Goal: Task Accomplishment & Management: Manage account settings

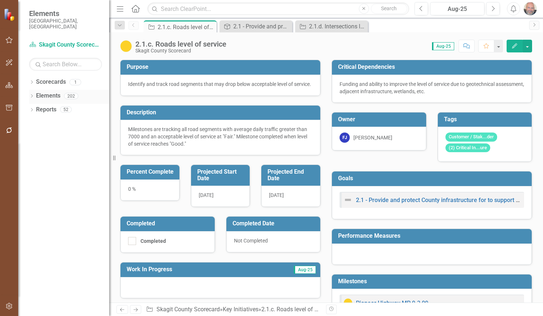
click at [30, 95] on icon "Dropdown" at bounding box center [31, 97] width 5 height 4
click at [35, 122] on icon "Dropdown" at bounding box center [35, 124] width 5 height 4
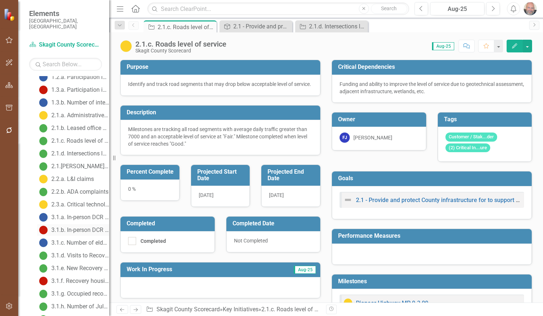
scroll to position [109, 0]
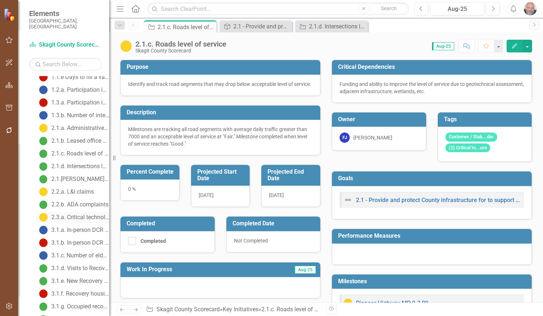
click at [77, 214] on div "2.3.a. Critical technology replacement" at bounding box center [80, 217] width 58 height 7
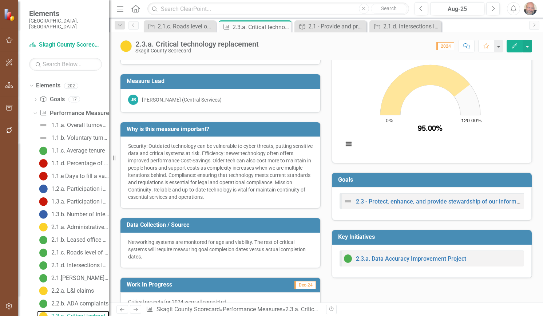
scroll to position [7, 0]
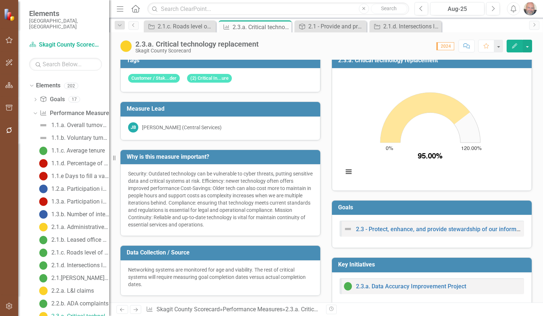
click at [515, 48] on icon "Edit" at bounding box center [515, 45] width 7 height 5
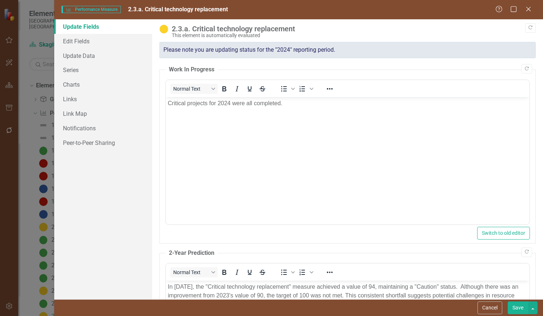
scroll to position [0, 0]
click at [72, 82] on link "Charts" at bounding box center [103, 84] width 98 height 15
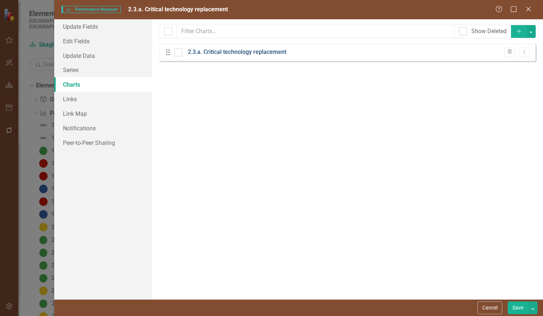
click at [244, 51] on link "2.3.a. Critical technology replacement" at bounding box center [237, 52] width 99 height 8
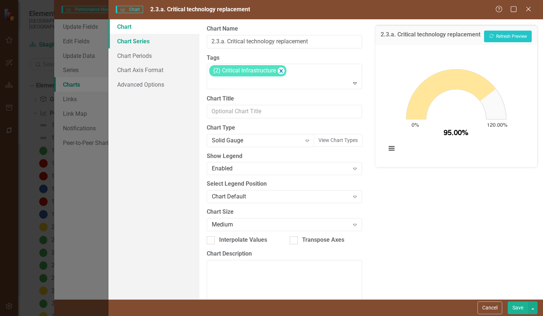
click at [138, 40] on link "Chart Series" at bounding box center [154, 41] width 91 height 15
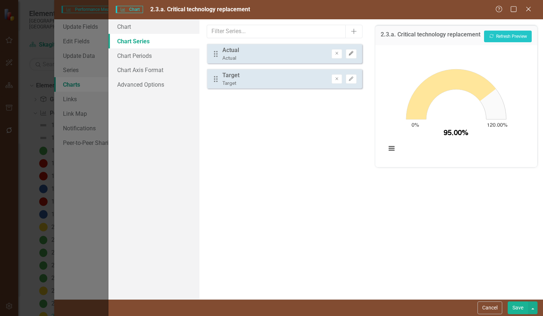
click at [350, 53] on icon "Edit" at bounding box center [351, 53] width 5 height 4
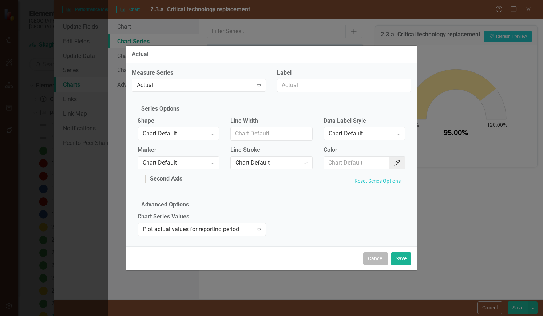
click at [374, 260] on button "Cancel" at bounding box center [376, 258] width 25 height 13
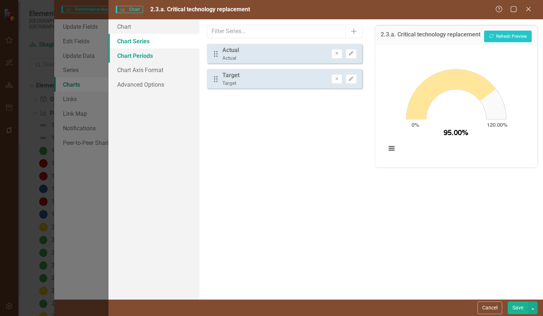
click at [142, 54] on link "Chart Periods" at bounding box center [154, 55] width 91 height 15
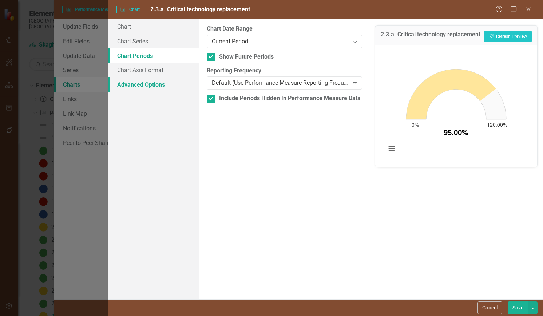
click at [136, 82] on link "Advanced Options" at bounding box center [154, 84] width 91 height 15
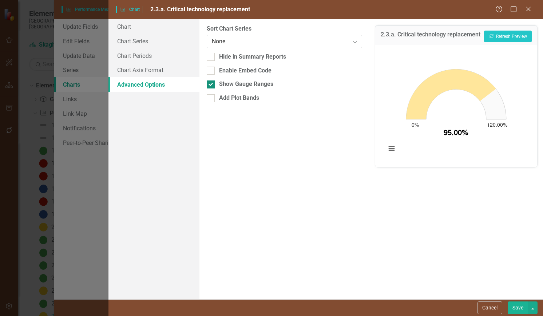
click at [209, 83] on input "Show Gauge Ranges" at bounding box center [209, 82] width 5 height 5
click at [509, 38] on button "Recalculate Refresh Preview" at bounding box center [508, 37] width 48 height 12
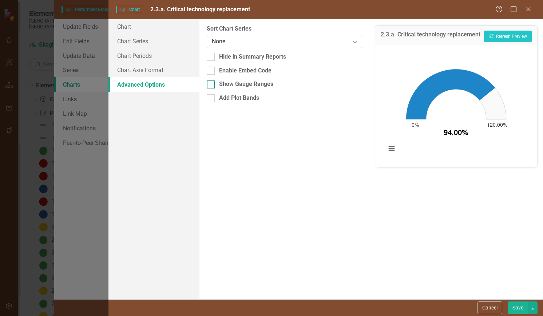
click at [211, 86] on div at bounding box center [211, 84] width 8 height 8
click at [211, 85] on input "Show Gauge Ranges" at bounding box center [209, 82] width 5 height 5
checkbox input "true"
click at [507, 35] on button "Recalculate Refresh Preview" at bounding box center [508, 37] width 48 height 12
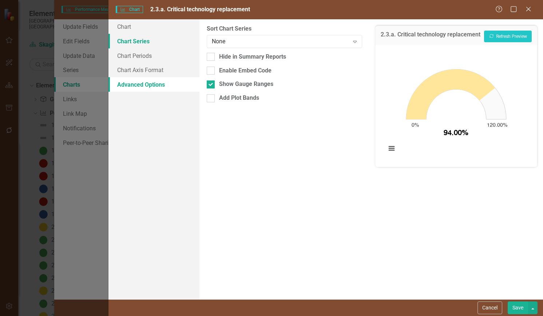
click at [133, 39] on link "Chart Series" at bounding box center [154, 41] width 91 height 15
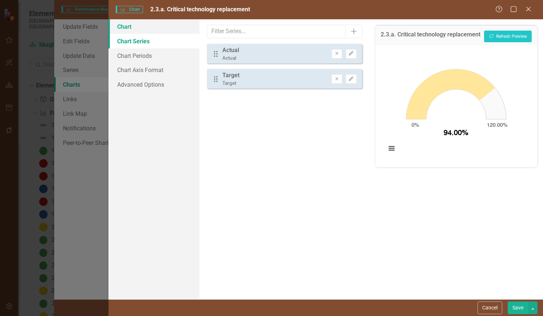
click at [128, 27] on link "Chart" at bounding box center [154, 26] width 91 height 15
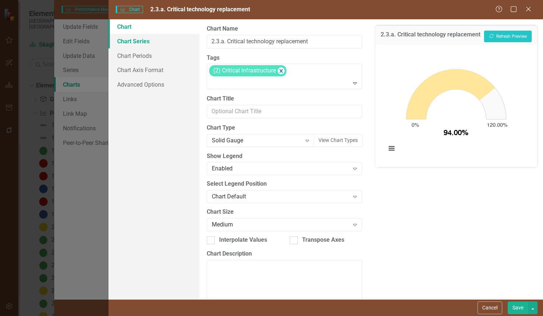
click at [133, 42] on link "Chart Series" at bounding box center [154, 41] width 91 height 15
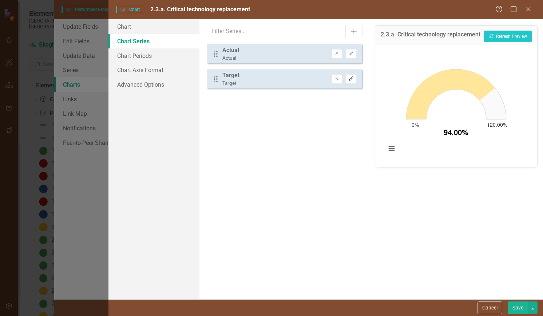
click at [352, 79] on icon "button" at bounding box center [351, 78] width 4 height 4
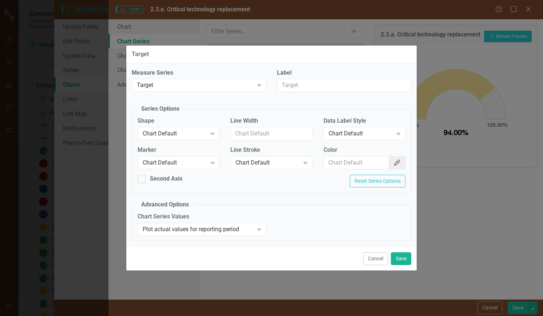
drag, startPoint x: 373, startPoint y: 258, endPoint x: 384, endPoint y: 246, distance: 15.8
click at [373, 258] on button "Cancel" at bounding box center [376, 258] width 25 height 13
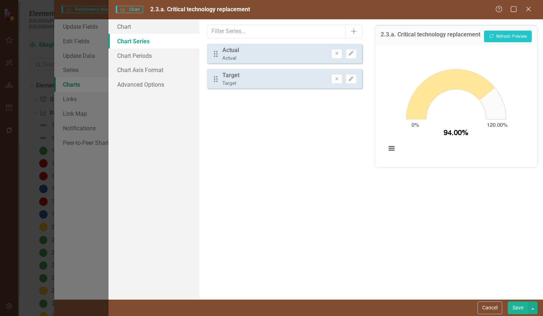
drag, startPoint x: 516, startPoint y: 306, endPoint x: 512, endPoint y: 306, distance: 4.4
click at [516, 306] on button "Save" at bounding box center [518, 308] width 20 height 13
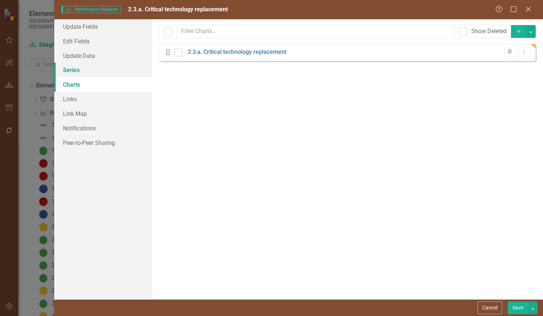
click at [70, 70] on link "Series" at bounding box center [103, 70] width 98 height 15
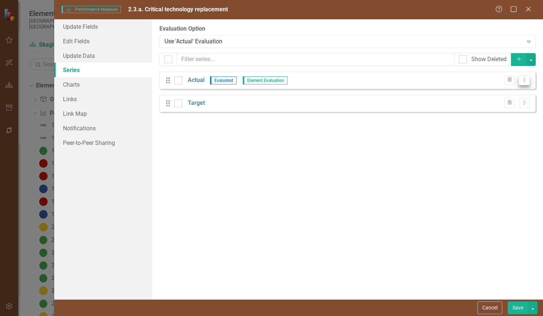
click at [527, 80] on icon "Dropdown Menu" at bounding box center [525, 80] width 6 height 5
click at [488, 90] on link "Edit Edit Measure Series" at bounding box center [488, 92] width 83 height 13
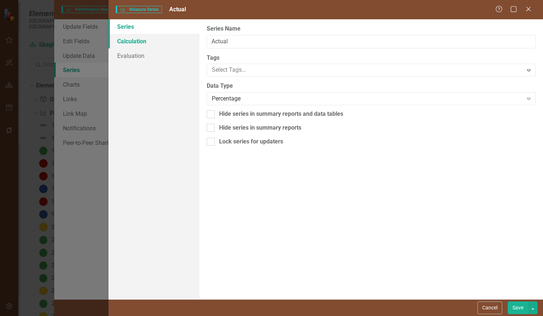
click at [131, 41] on link "Calculation" at bounding box center [154, 41] width 91 height 15
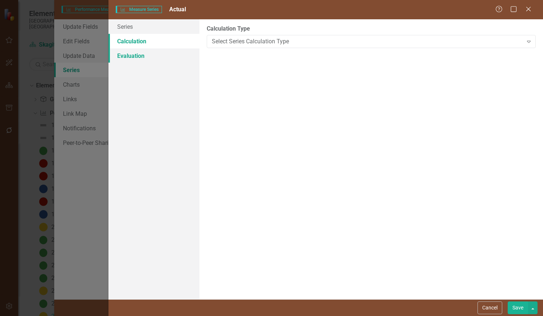
click at [130, 55] on link "Evaluation" at bounding box center [154, 55] width 91 height 15
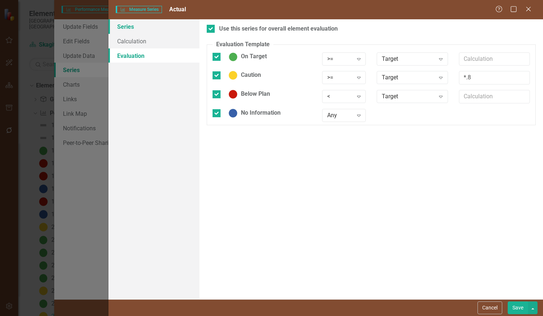
click at [128, 26] on link "Series" at bounding box center [154, 26] width 91 height 15
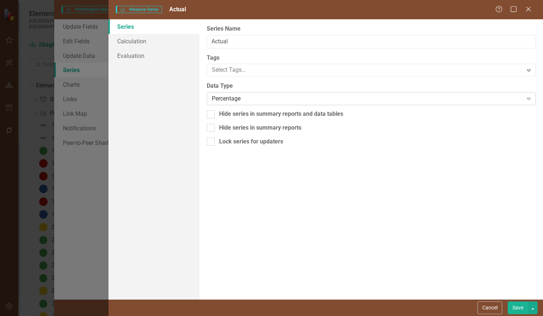
click at [529, 99] on icon "Expand" at bounding box center [529, 99] width 7 height 6
click at [124, 25] on link "Series" at bounding box center [154, 26] width 91 height 15
click at [528, 7] on icon "Close" at bounding box center [528, 8] width 9 height 7
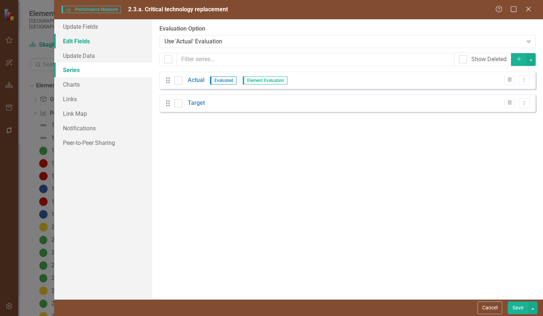
click at [78, 39] on link "Edit Fields" at bounding box center [103, 41] width 98 height 15
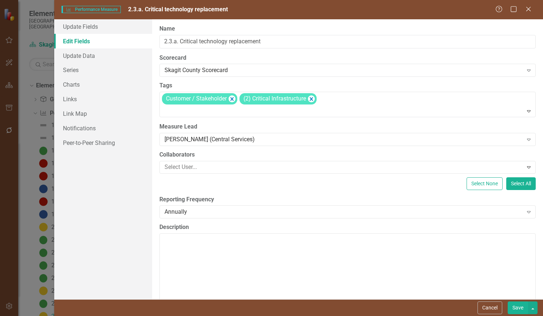
click at [488, 306] on button "Cancel" at bounding box center [490, 308] width 25 height 13
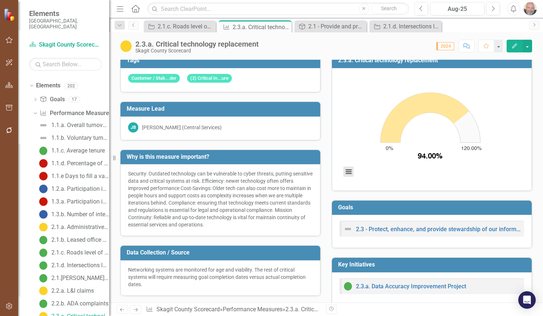
click at [346, 171] on button "View chart menu, Chart" at bounding box center [349, 172] width 10 height 10
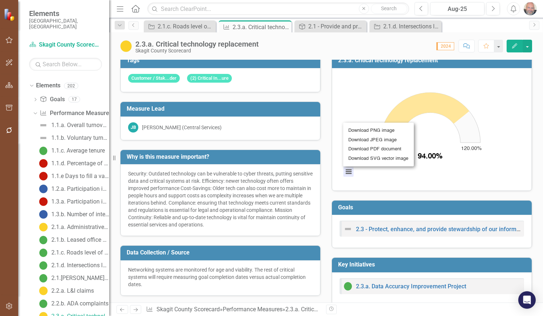
click at [500, 177] on rect "Interactive chart" at bounding box center [431, 128] width 182 height 109
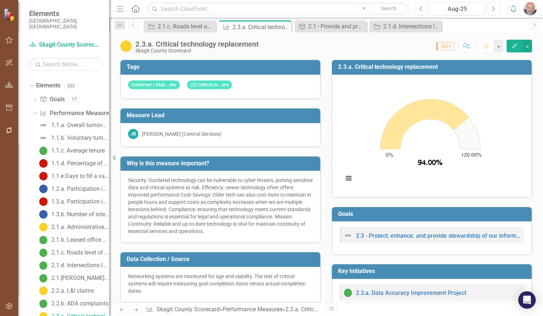
click at [515, 45] on icon "Edit" at bounding box center [515, 45] width 7 height 5
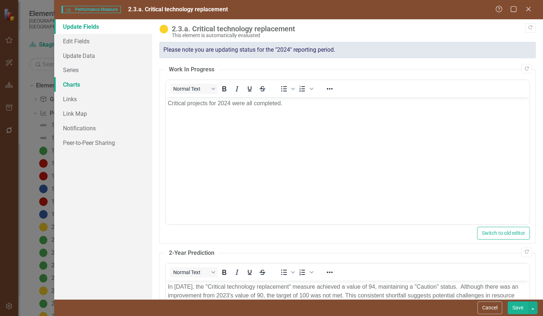
click at [76, 84] on link "Charts" at bounding box center [103, 84] width 98 height 15
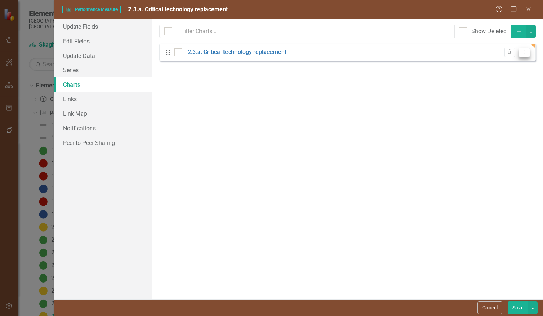
click at [527, 51] on icon "Dropdown Menu" at bounding box center [525, 52] width 6 height 5
click at [505, 64] on link "Edit Edit Chart" at bounding box center [501, 64] width 58 height 13
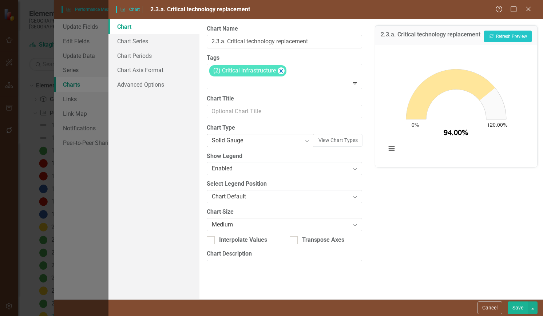
click at [304, 140] on icon "Expand" at bounding box center [307, 141] width 7 height 6
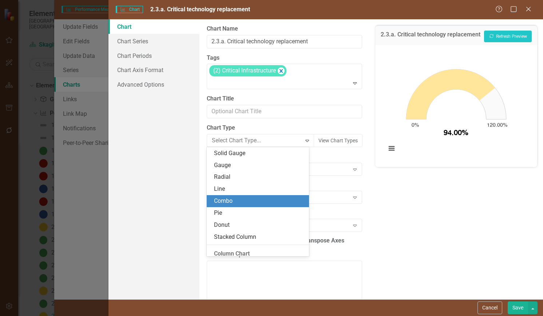
scroll to position [121, 0]
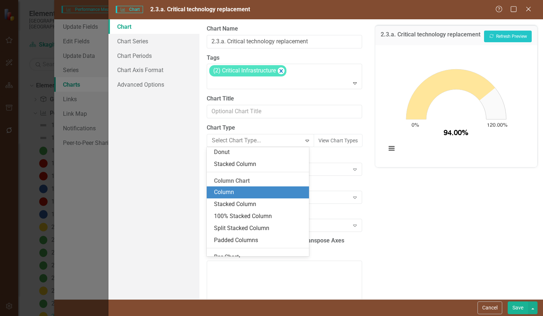
click at [228, 192] on div "Column" at bounding box center [259, 192] width 90 height 8
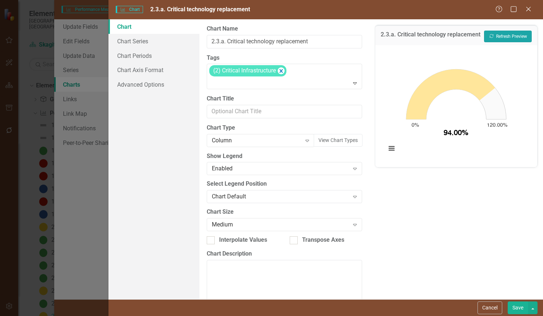
click at [510, 34] on button "Recalculate Refresh Preview" at bounding box center [508, 37] width 48 height 12
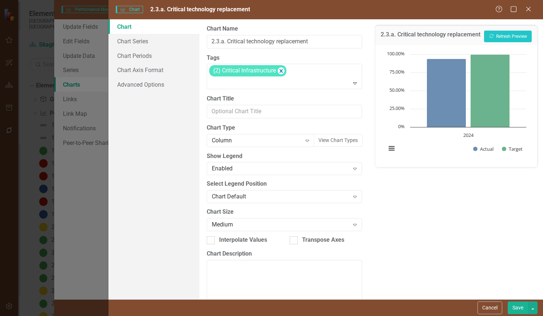
scroll to position [18, 0]
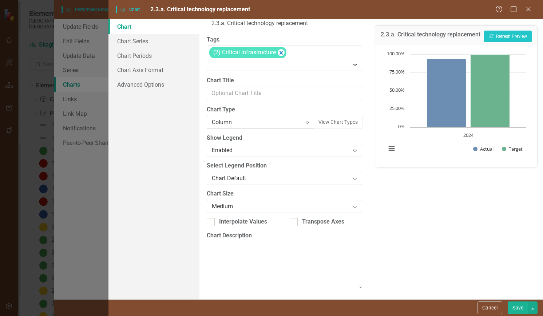
click at [306, 122] on icon at bounding box center [308, 123] width 4 height 2
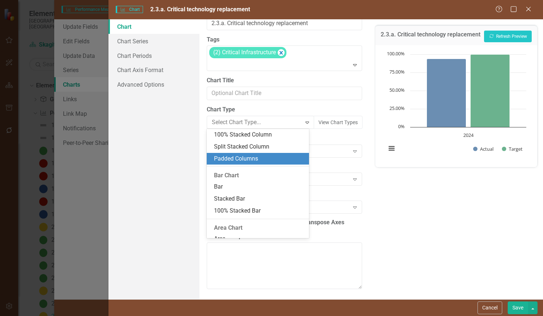
scroll to position [197, 0]
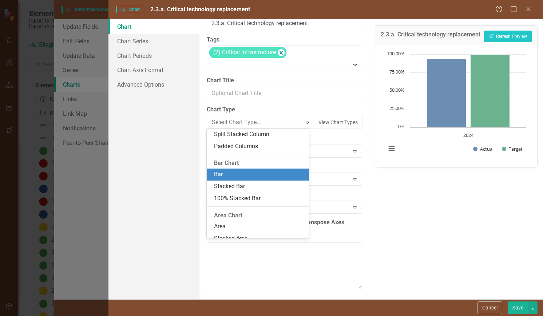
click at [234, 174] on div "Bar" at bounding box center [259, 174] width 90 height 8
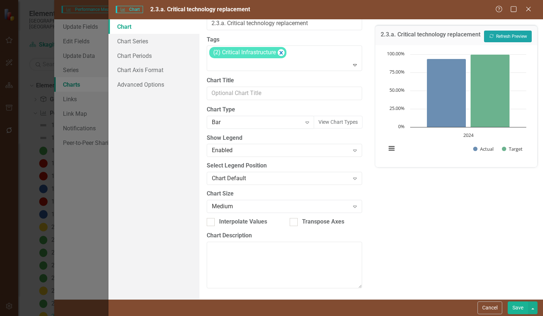
click at [509, 32] on button "Recalculate Refresh Preview" at bounding box center [508, 37] width 48 height 12
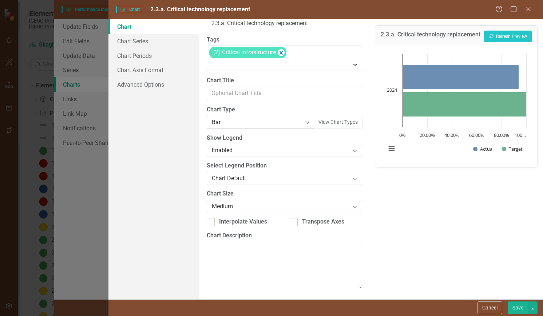
click at [304, 123] on icon "Expand" at bounding box center [307, 122] width 7 height 6
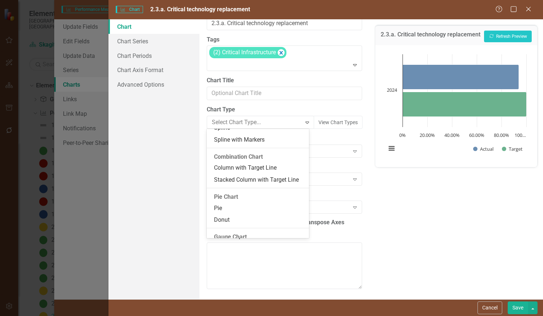
scroll to position [419, 0]
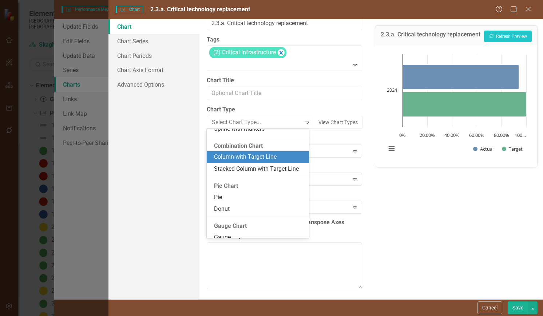
click at [256, 154] on div "Column with Target Line" at bounding box center [259, 157] width 90 height 8
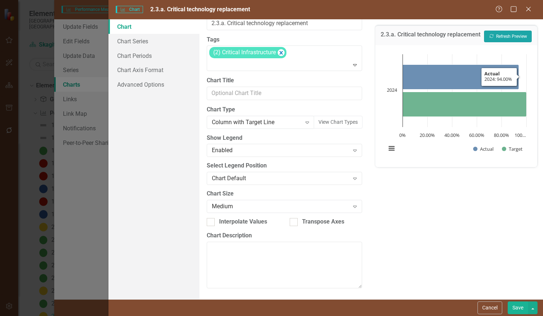
click at [511, 34] on button "Recalculate Refresh Preview" at bounding box center [508, 37] width 48 height 12
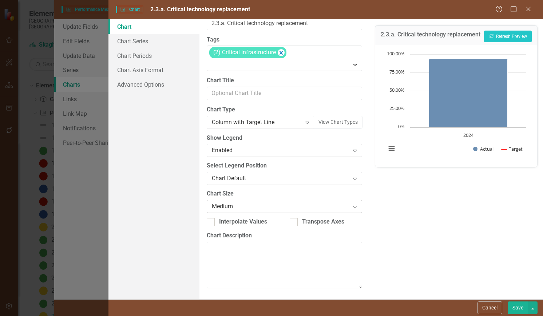
scroll to position [0, 0]
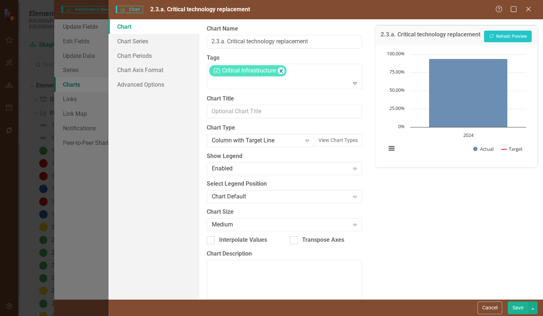
click at [517, 307] on button "Save" at bounding box center [518, 308] width 20 height 13
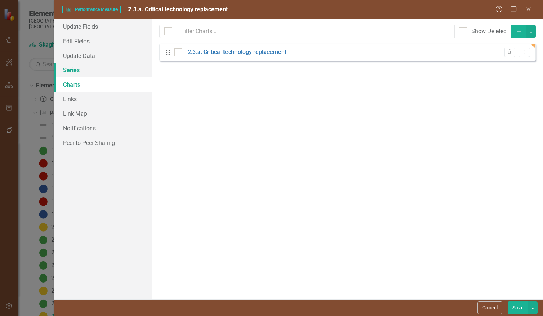
click at [71, 70] on link "Series" at bounding box center [103, 70] width 98 height 15
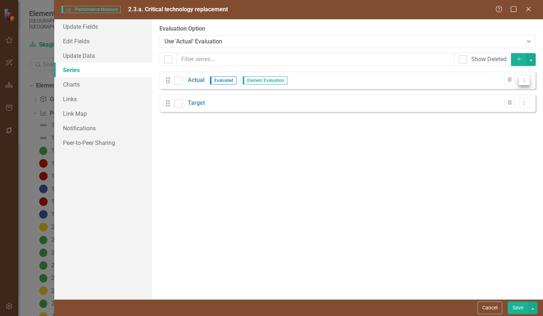
click at [524, 80] on icon "Dropdown Menu" at bounding box center [525, 80] width 6 height 5
click at [484, 93] on link "Edit Edit Measure Series" at bounding box center [488, 92] width 83 height 13
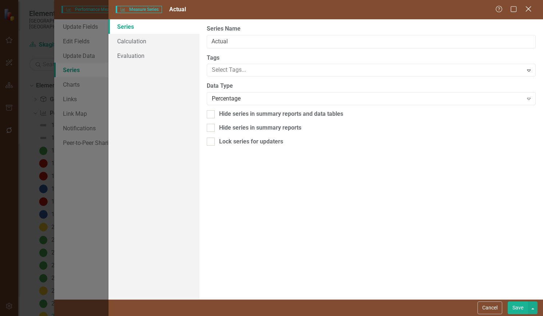
click at [530, 7] on icon "Close" at bounding box center [528, 8] width 9 height 7
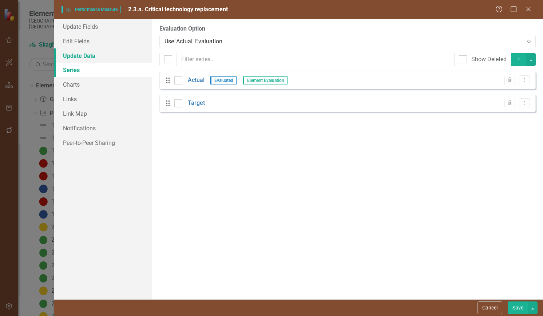
click at [80, 54] on link "Update Data" at bounding box center [103, 55] width 98 height 15
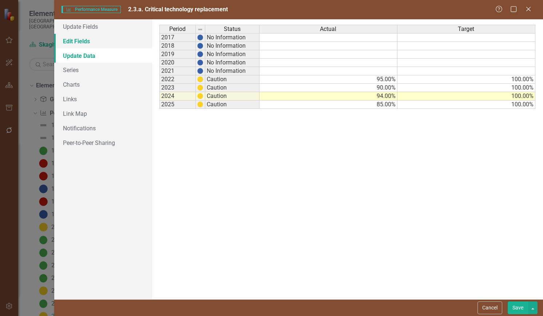
click at [77, 39] on link "Edit Fields" at bounding box center [103, 41] width 98 height 15
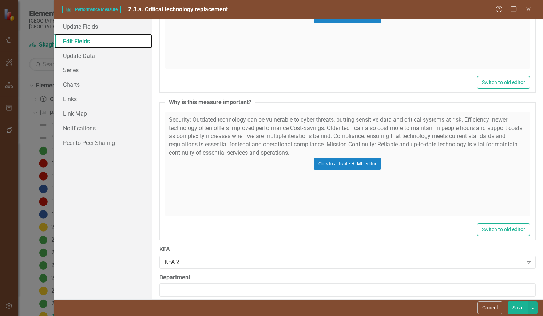
scroll to position [469, 0]
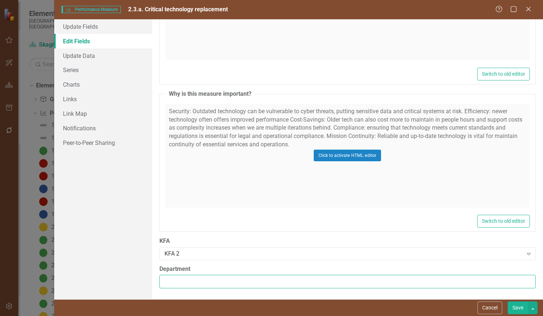
click at [194, 283] on input "Department" at bounding box center [348, 281] width 377 height 13
type input "Central Services"
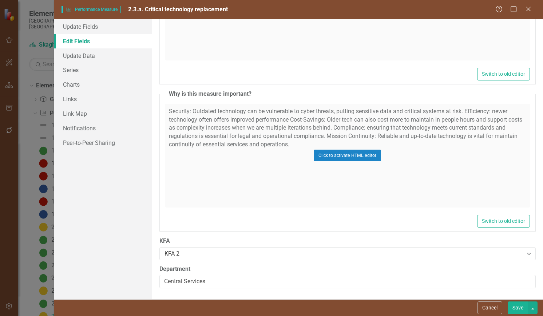
click at [519, 307] on button "Save" at bounding box center [518, 308] width 20 height 13
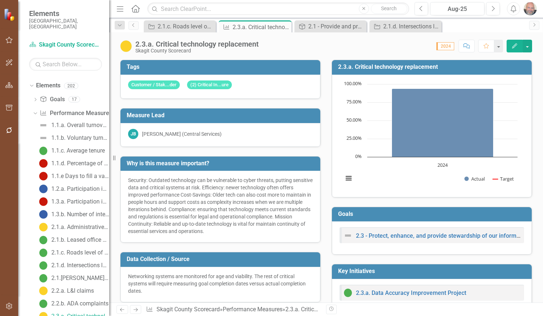
click at [515, 46] on icon "Edit" at bounding box center [515, 45] width 7 height 5
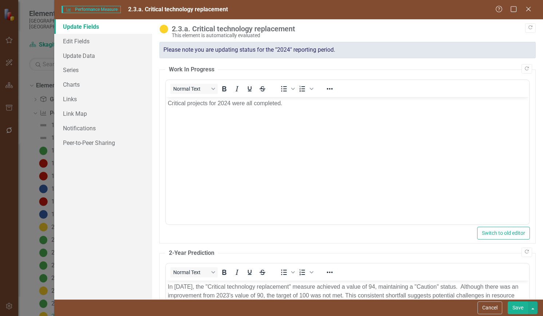
scroll to position [0, 0]
click at [71, 84] on link "Charts" at bounding box center [103, 84] width 98 height 15
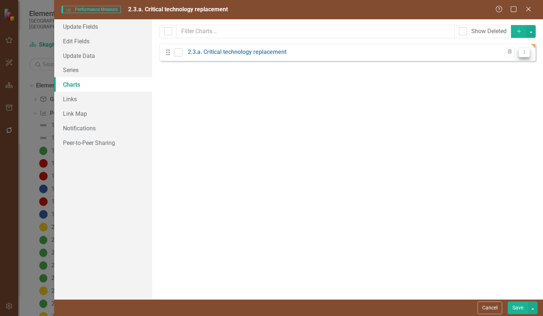
click at [524, 51] on icon "Dropdown Menu" at bounding box center [525, 52] width 6 height 5
click at [72, 69] on link "Series" at bounding box center [103, 70] width 98 height 15
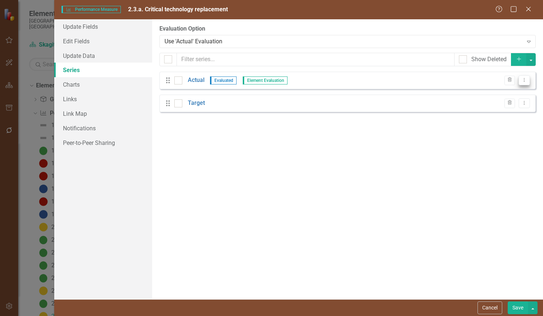
click at [524, 80] on icon "Dropdown Menu" at bounding box center [525, 80] width 6 height 5
click at [497, 91] on link "Edit Edit Measure Series" at bounding box center [488, 92] width 83 height 13
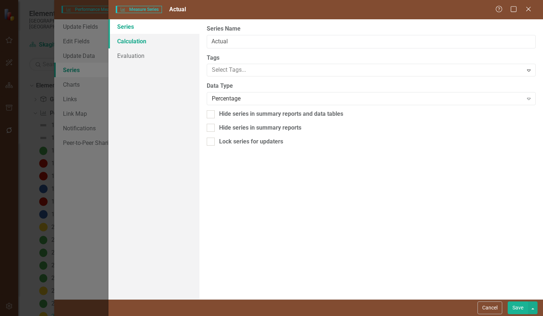
click at [135, 39] on link "Calculation" at bounding box center [154, 41] width 91 height 15
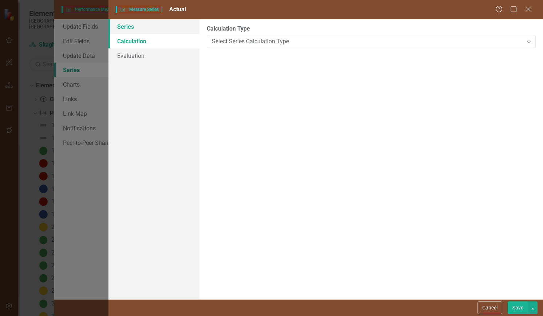
click at [128, 27] on link "Series" at bounding box center [154, 26] width 91 height 15
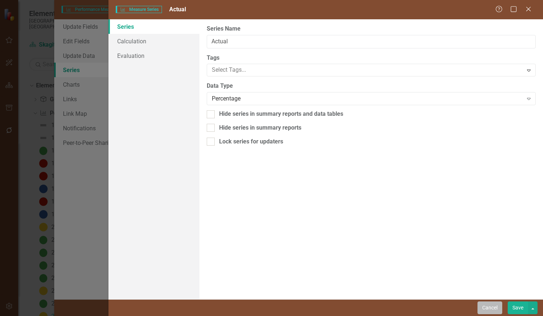
click at [487, 308] on button "Cancel" at bounding box center [490, 308] width 25 height 13
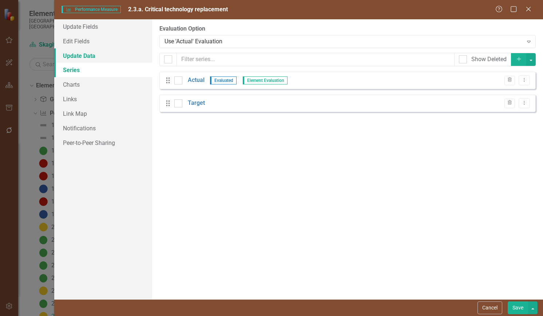
click at [79, 53] on link "Update Data" at bounding box center [103, 55] width 98 height 15
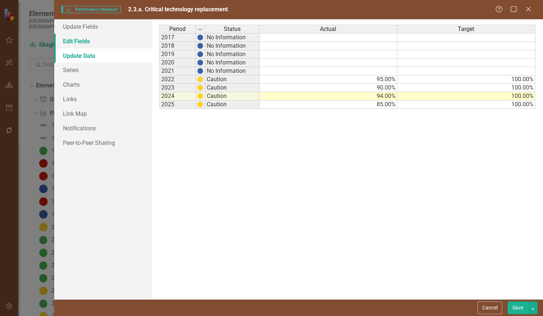
click at [75, 39] on link "Edit Fields" at bounding box center [103, 41] width 98 height 15
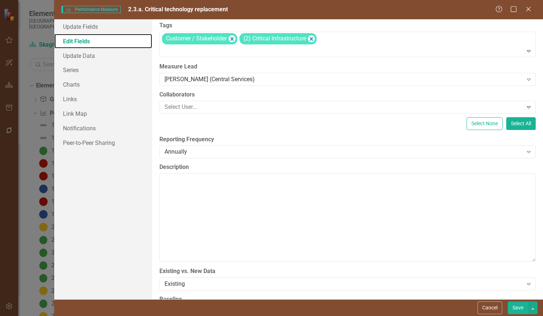
scroll to position [73, 0]
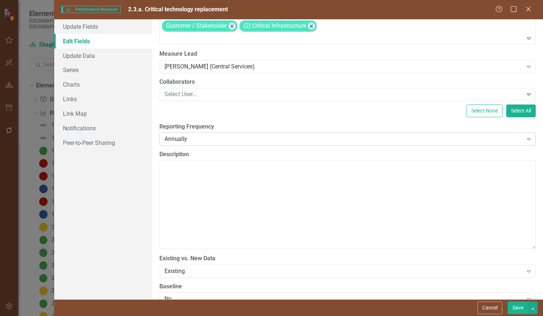
click at [526, 138] on icon "Expand" at bounding box center [529, 139] width 7 height 6
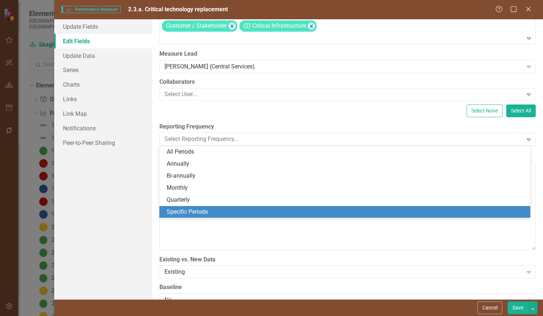
click at [198, 208] on div "Specific Periods" at bounding box center [346, 212] width 359 height 8
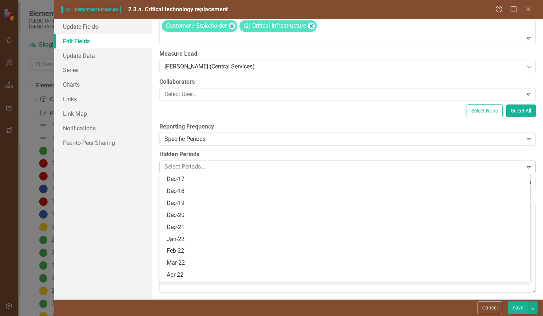
click at [265, 165] on div at bounding box center [343, 167] width 362 height 10
click at [526, 138] on icon "Expand" at bounding box center [529, 139] width 7 height 6
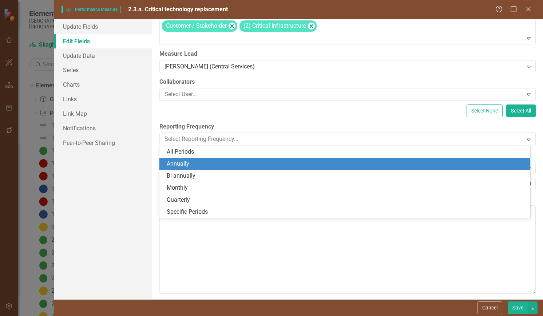
click at [180, 162] on div "Annually" at bounding box center [346, 164] width 359 height 8
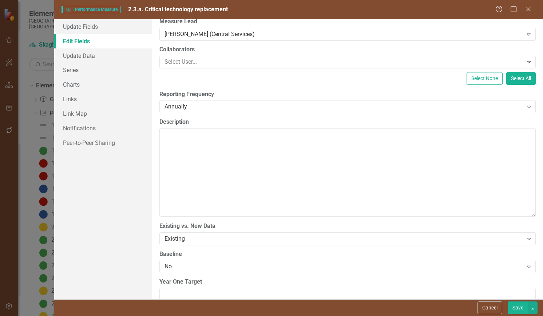
scroll to position [0, 0]
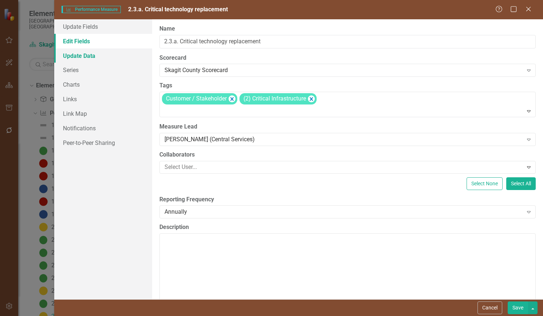
click at [81, 54] on link "Update Data" at bounding box center [103, 55] width 98 height 15
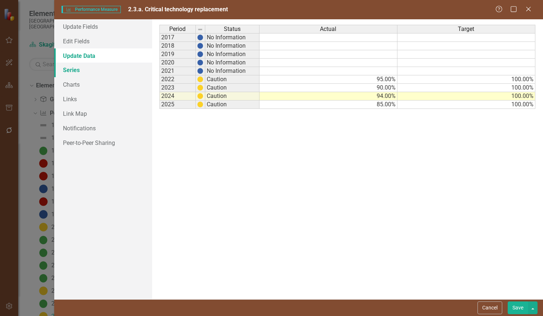
click at [70, 70] on link "Series" at bounding box center [103, 70] width 98 height 15
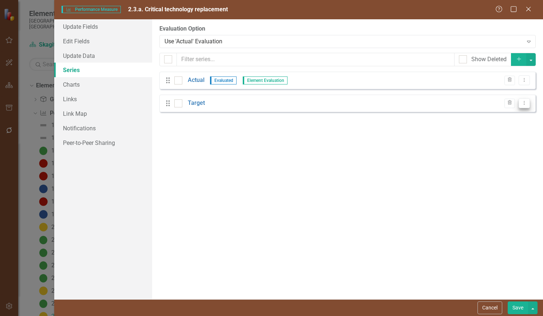
click at [523, 103] on icon "Dropdown Menu" at bounding box center [525, 103] width 6 height 5
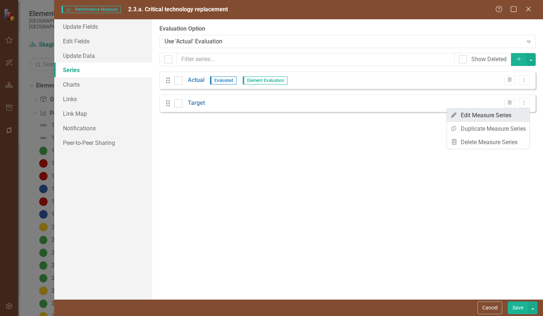
click at [485, 116] on link "Edit Edit Measure Series" at bounding box center [488, 115] width 83 height 13
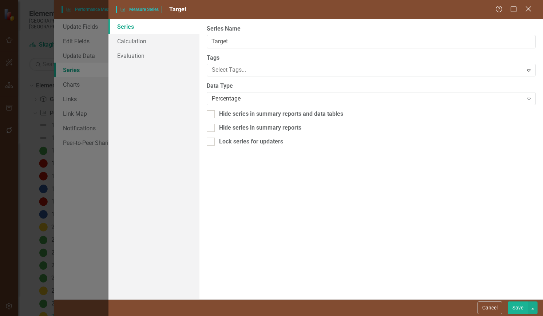
click at [530, 9] on icon "Close" at bounding box center [528, 8] width 9 height 7
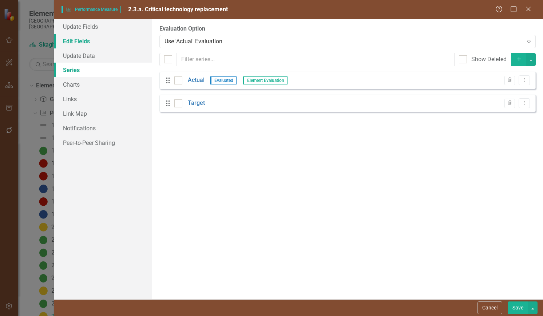
click at [78, 40] on link "Edit Fields" at bounding box center [103, 41] width 98 height 15
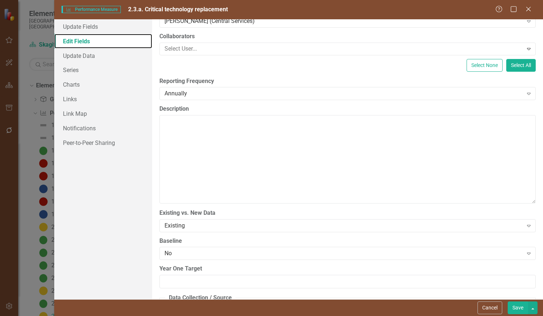
scroll to position [146, 0]
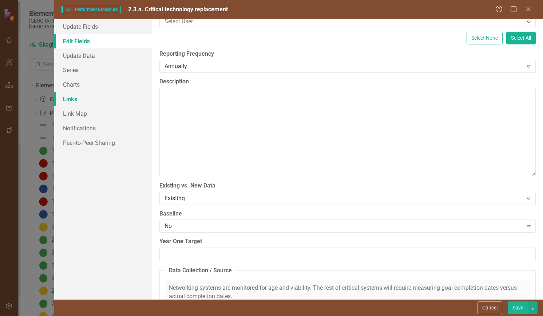
click at [67, 98] on link "Links" at bounding box center [103, 99] width 98 height 15
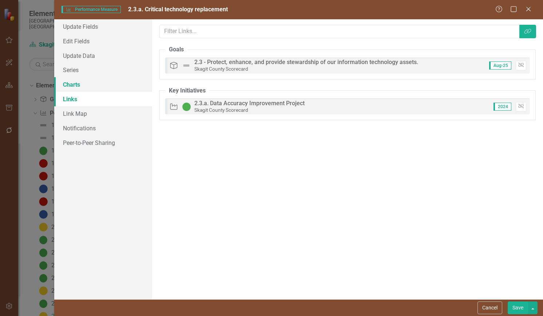
click at [71, 86] on link "Charts" at bounding box center [103, 84] width 98 height 15
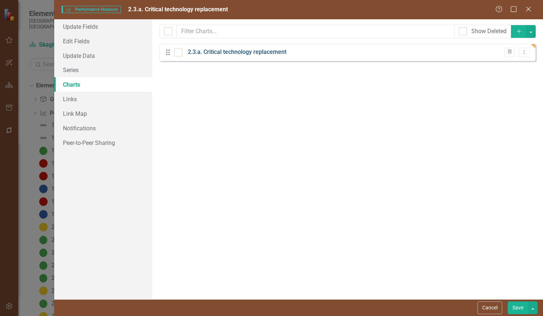
click at [266, 51] on link "2.3.a. Critical technology replacement" at bounding box center [237, 52] width 99 height 8
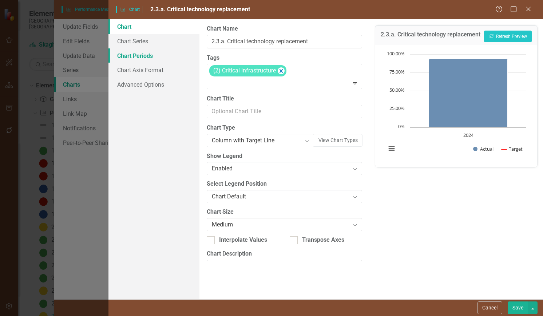
click at [132, 55] on link "Chart Periods" at bounding box center [154, 55] width 91 height 15
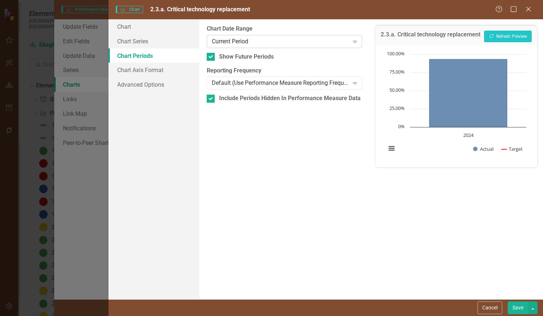
click at [354, 40] on icon "Expand" at bounding box center [354, 42] width 7 height 6
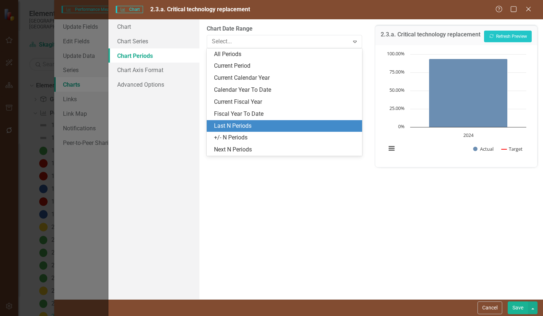
click at [240, 126] on div "Last N Periods" at bounding box center [286, 126] width 144 height 8
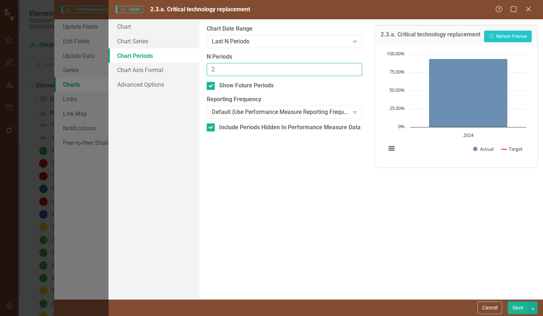
drag, startPoint x: 225, startPoint y: 70, endPoint x: 293, endPoint y: 74, distance: 68.2
click at [230, 70] on input "2" at bounding box center [284, 69] width 155 height 13
click at [354, 66] on input "3" at bounding box center [284, 69] width 155 height 13
click at [354, 66] on input "4" at bounding box center [284, 69] width 155 height 13
click at [354, 66] on input "5" at bounding box center [284, 69] width 155 height 13
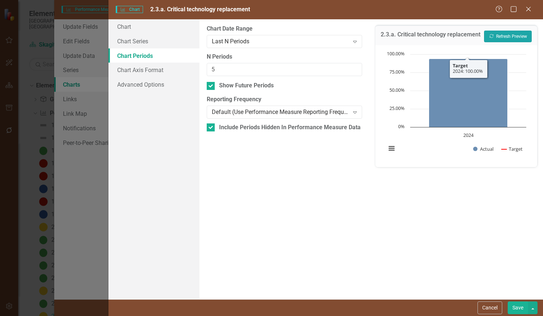
click at [507, 32] on button "Recalculate Refresh Preview" at bounding box center [508, 37] width 48 height 12
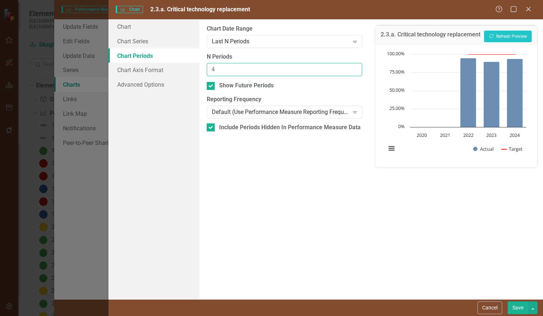
type input "4"
click at [354, 72] on input "4" at bounding box center [284, 69] width 155 height 13
click at [506, 34] on button "Recalculate Refresh Preview" at bounding box center [508, 37] width 48 height 12
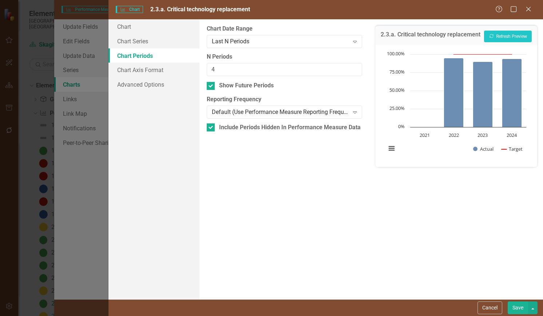
click at [517, 307] on button "Save" at bounding box center [518, 308] width 20 height 13
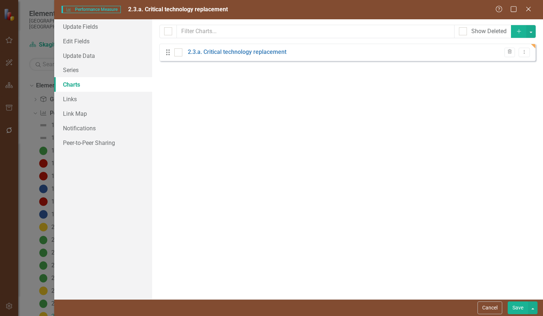
click at [516, 306] on button "Save" at bounding box center [518, 308] width 20 height 13
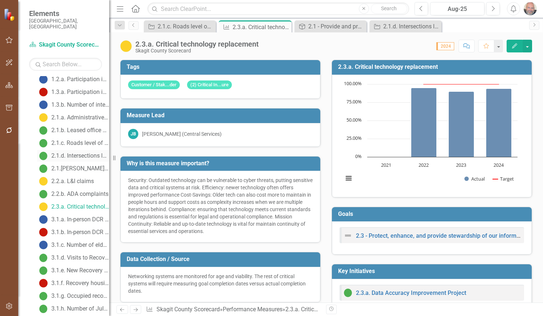
scroll to position [156, 0]
